Goal: Information Seeking & Learning: Check status

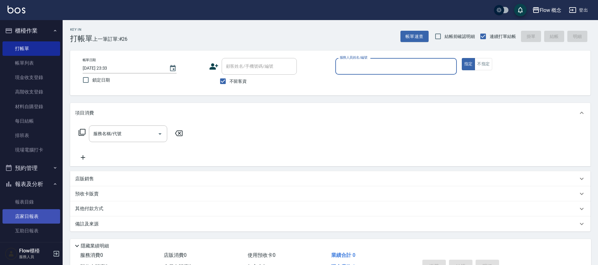
click at [30, 212] on link "店家日報表" at bounding box center [32, 216] width 58 height 14
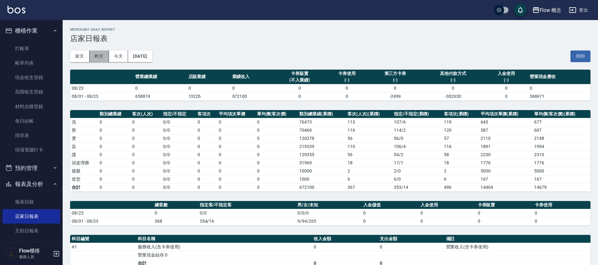
click at [97, 53] on button "昨天" at bounding box center [99, 56] width 19 height 12
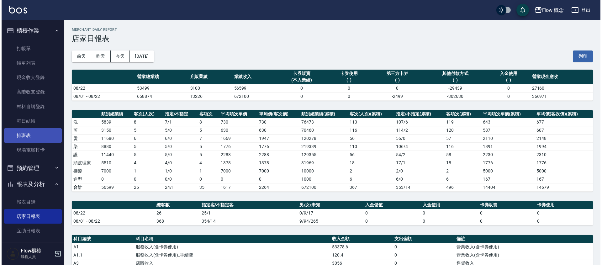
scroll to position [129, 0]
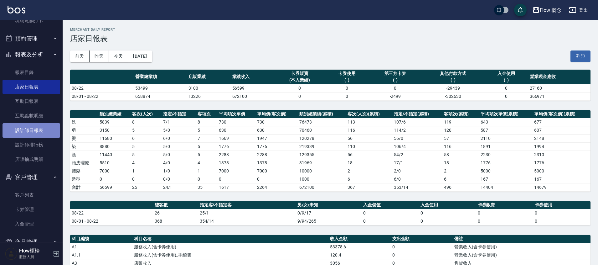
click at [39, 131] on link "設計師日報表" at bounding box center [32, 130] width 58 height 14
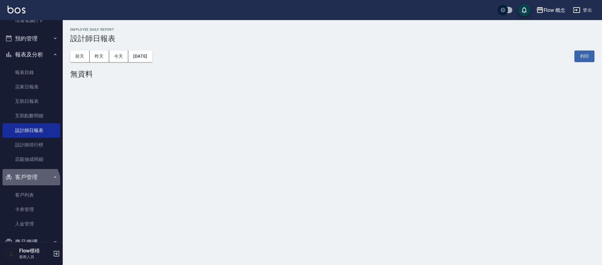
click at [28, 183] on button "客戶管理" at bounding box center [32, 177] width 58 height 16
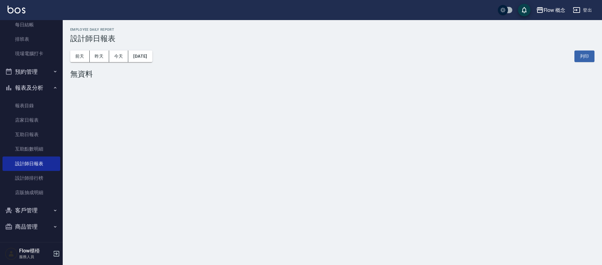
scroll to position [96, 0]
click at [98, 57] on button "昨天" at bounding box center [99, 56] width 19 height 12
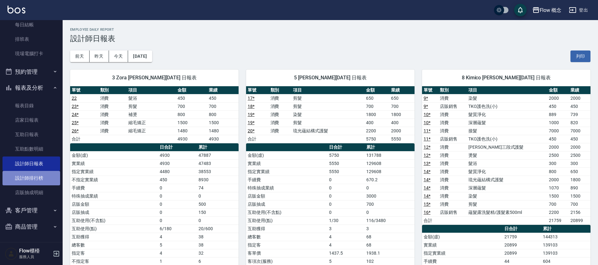
click at [35, 177] on link "設計師排行榜" at bounding box center [32, 178] width 58 height 14
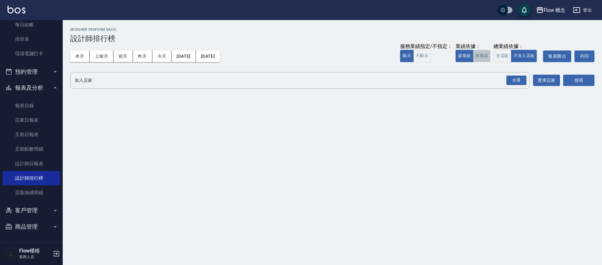
click at [482, 55] on button "實業績" at bounding box center [481, 56] width 18 height 12
click at [510, 78] on div "全選" at bounding box center [516, 81] width 20 height 10
click at [580, 81] on button "搜尋" at bounding box center [578, 81] width 31 height 12
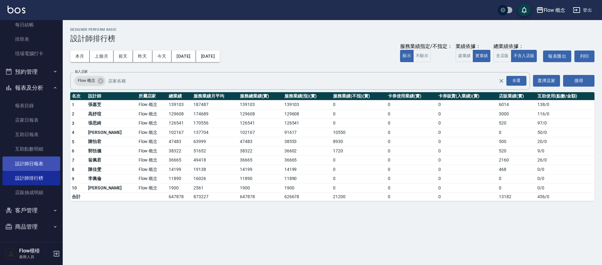
click at [38, 161] on link "設計師日報表" at bounding box center [32, 163] width 58 height 14
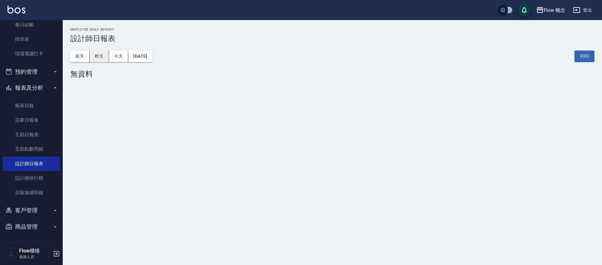
click at [97, 54] on button "昨天" at bounding box center [99, 56] width 19 height 12
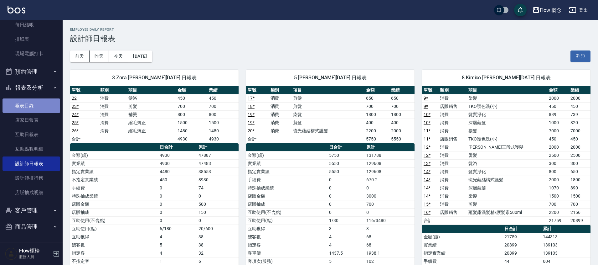
click at [32, 107] on link "報表目錄" at bounding box center [32, 105] width 58 height 14
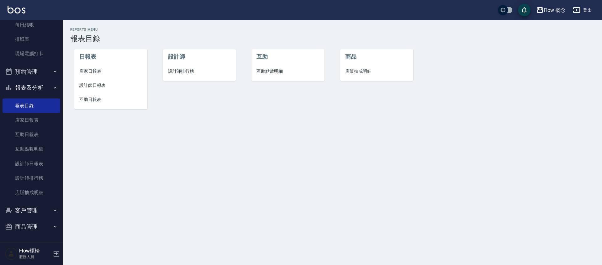
click at [37, 85] on button "報表及分析" at bounding box center [32, 88] width 58 height 16
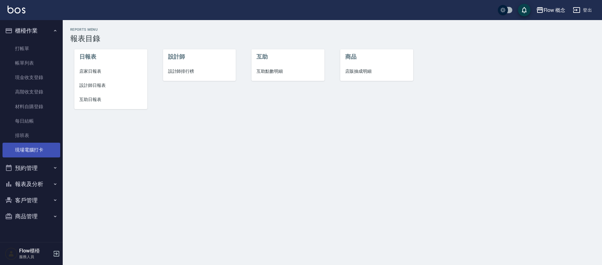
click at [40, 156] on link "現場電腦打卡" at bounding box center [32, 150] width 58 height 14
